Goal: Task Accomplishment & Management: Use online tool/utility

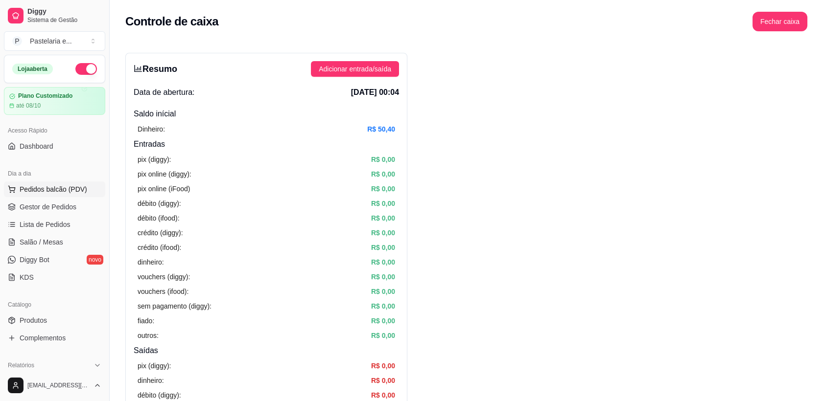
click at [21, 196] on button "Pedidos balcão (PDV)" at bounding box center [54, 190] width 101 height 16
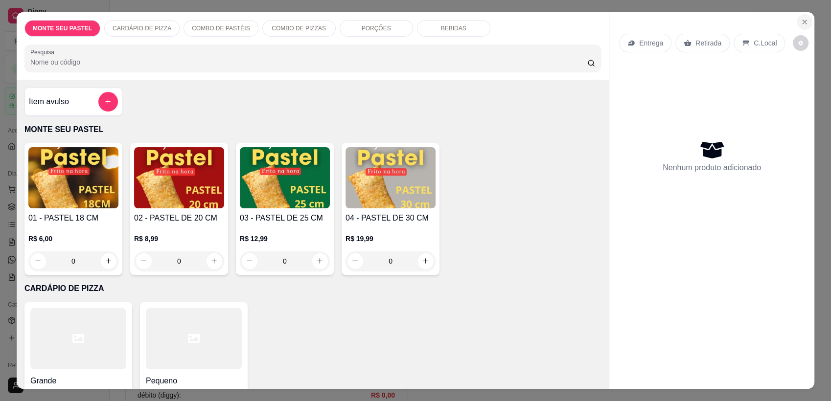
click at [804, 25] on button "Close" at bounding box center [805, 22] width 16 height 16
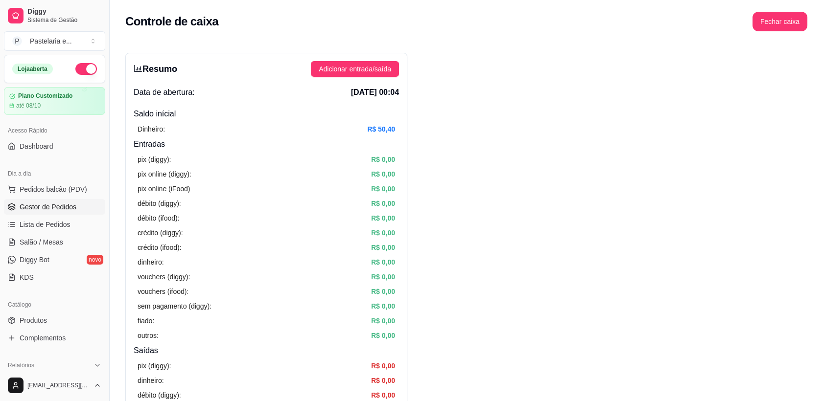
click at [53, 208] on span "Gestor de Pedidos" at bounding box center [48, 207] width 57 height 10
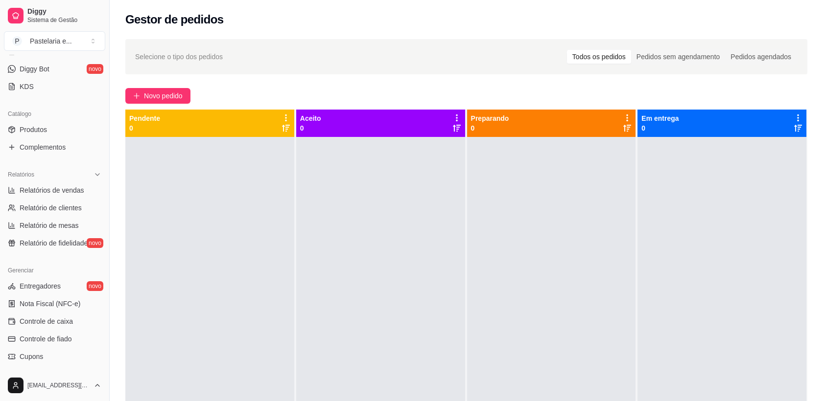
scroll to position [193, 0]
click at [37, 314] on span "Controle de caixa" at bounding box center [46, 319] width 53 height 10
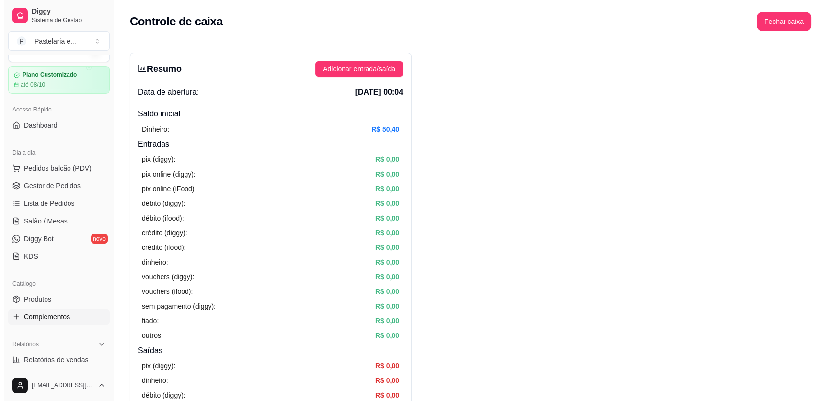
scroll to position [19, 0]
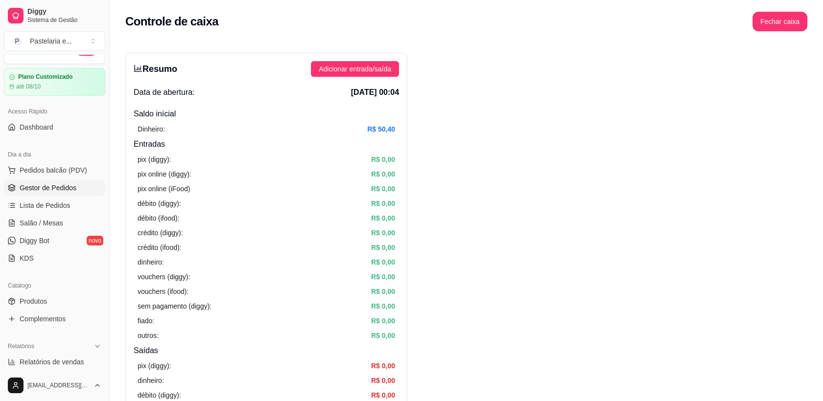
click at [47, 191] on span "Gestor de Pedidos" at bounding box center [48, 188] width 57 height 10
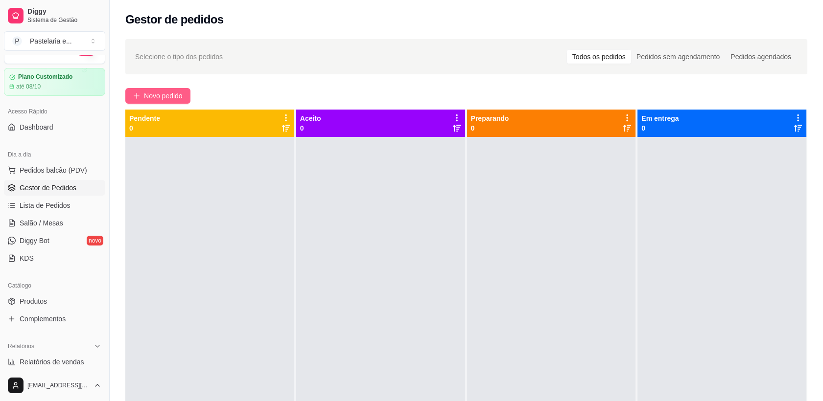
click at [178, 92] on span "Novo pedido" at bounding box center [163, 96] width 39 height 11
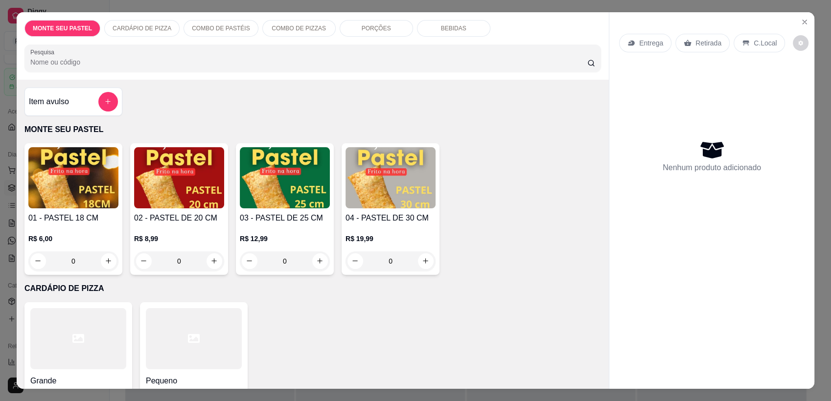
click at [132, 28] on p "CARDÁPIO DE PIZZA" at bounding box center [142, 28] width 59 height 8
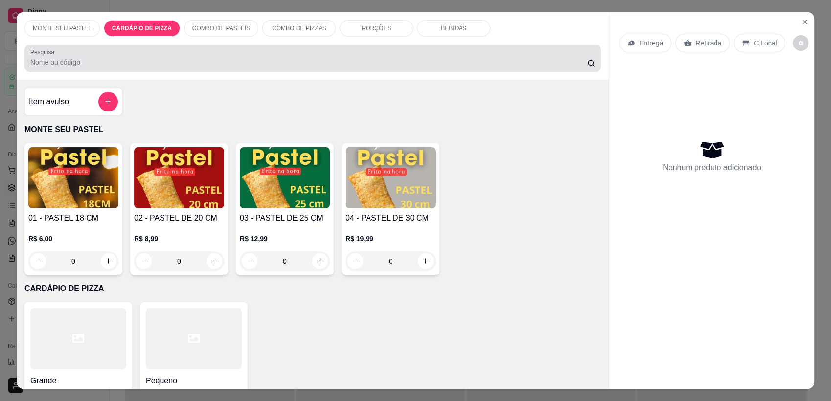
scroll to position [19, 0]
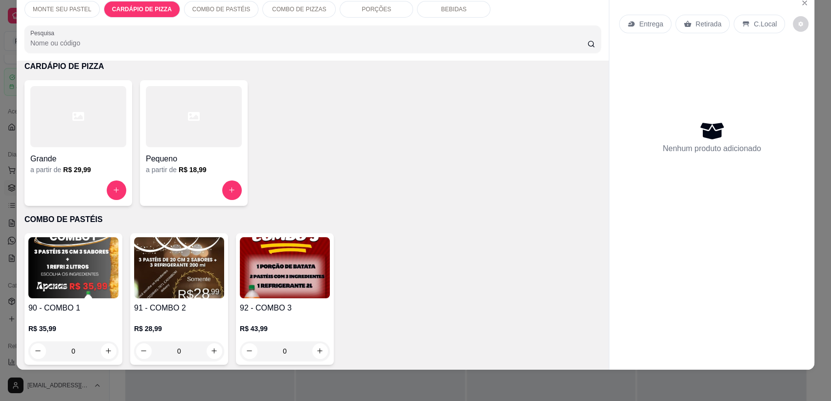
click at [86, 145] on div at bounding box center [78, 116] width 96 height 61
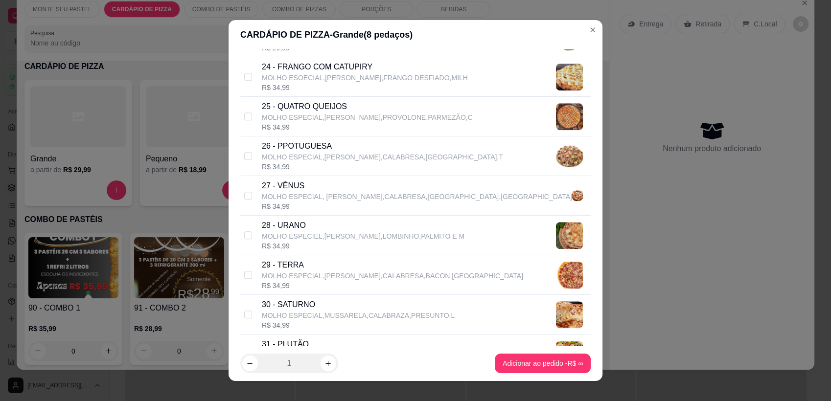
scroll to position [609, 0]
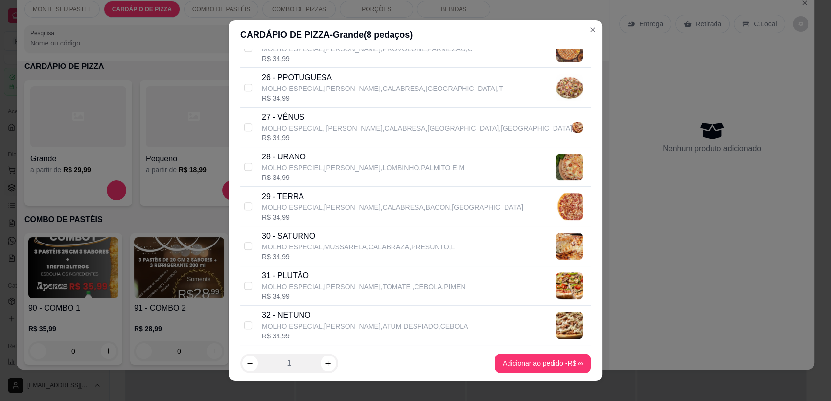
click at [296, 256] on div "R$ 34,99" at bounding box center [358, 257] width 193 height 10
checkbox input "true"
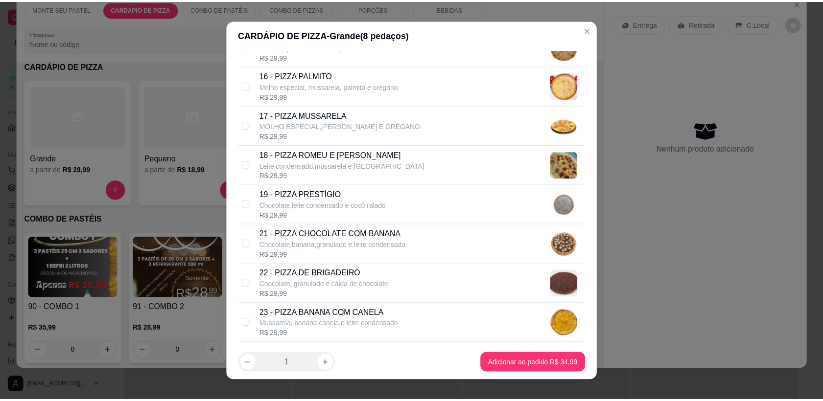
scroll to position [206, 0]
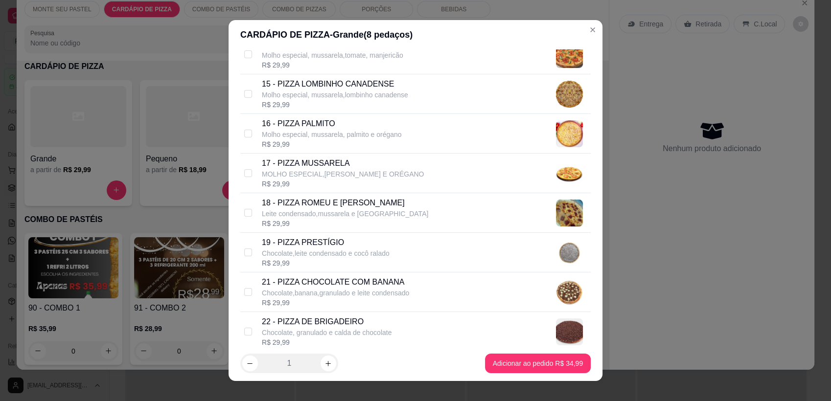
click at [396, 174] on div "17 - PIZZA MUSSARELA MOLHO ESPECIAL,MUSSARELA E ORÉGANO R$ 29,99" at bounding box center [424, 173] width 325 height 31
checkbox input "true"
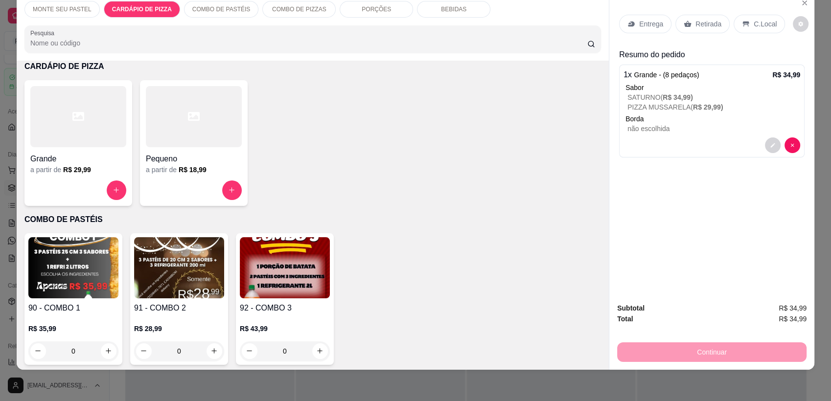
click at [653, 25] on p "Entrega" at bounding box center [651, 24] width 24 height 10
click at [697, 20] on p "Retirada" at bounding box center [709, 24] width 26 height 10
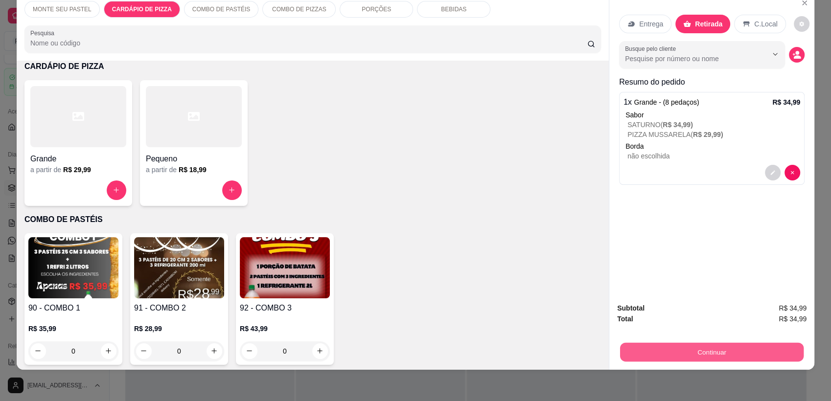
click at [692, 354] on button "Continuar" at bounding box center [712, 352] width 184 height 19
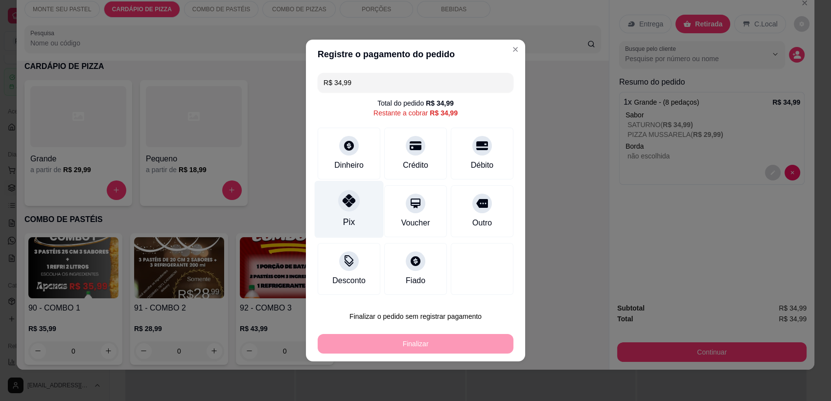
click at [351, 206] on icon at bounding box center [349, 200] width 13 height 13
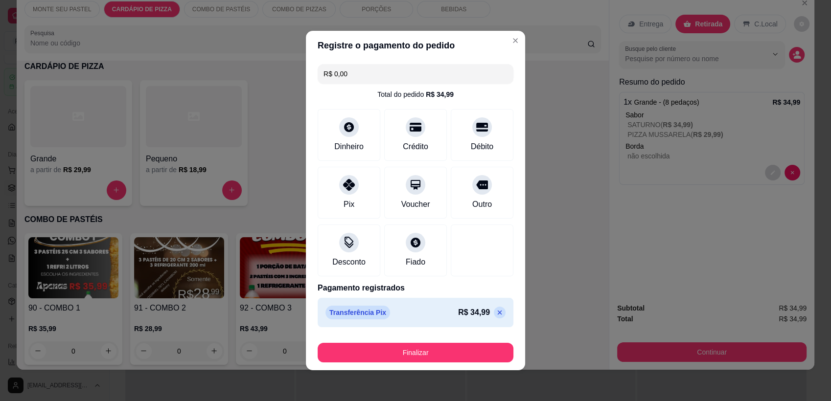
click at [345, 75] on input "R$ 0,00" at bounding box center [416, 74] width 184 height 20
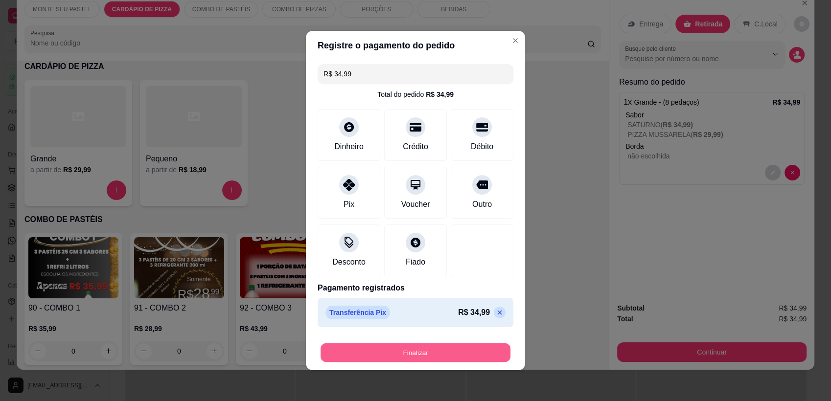
click at [330, 347] on button "Finalizar" at bounding box center [416, 353] width 190 height 19
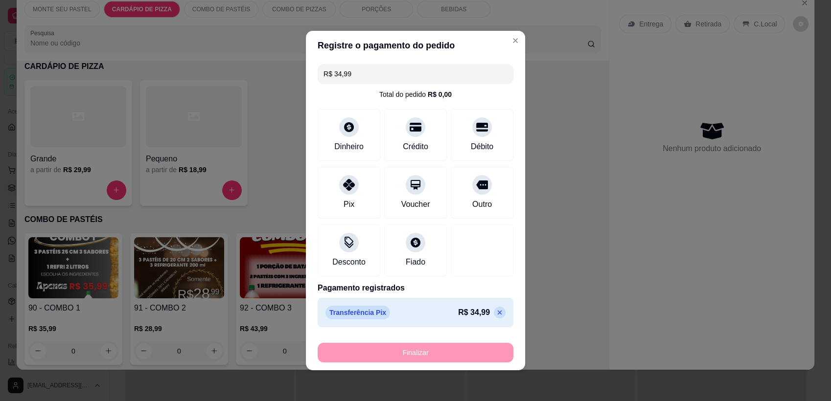
type input "-R$ 34,99"
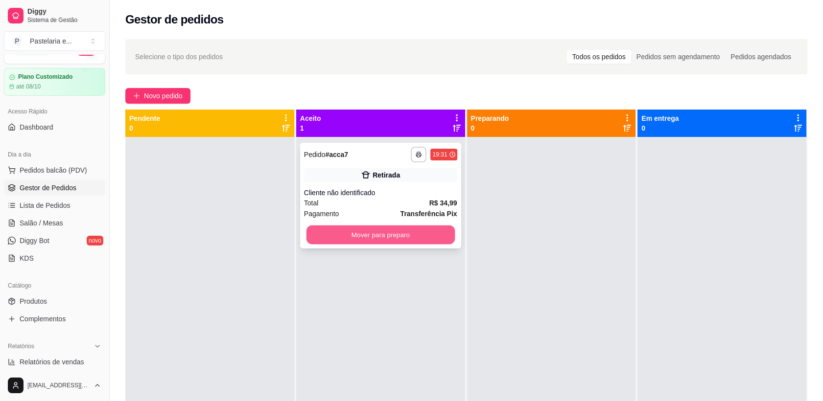
click at [398, 234] on button "Mover para preparo" at bounding box center [380, 235] width 148 height 19
